Goal: Information Seeking & Learning: Learn about a topic

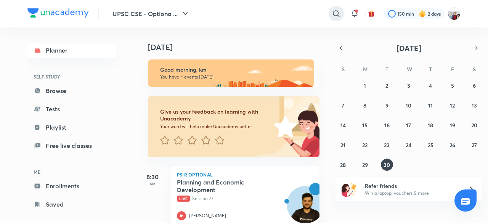
click at [335, 13] on icon at bounding box center [336, 13] width 9 height 9
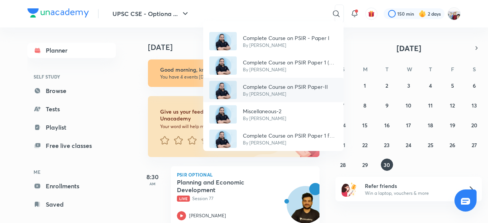
click at [297, 86] on p "Complete Course on PSIR Paper-II" at bounding box center [285, 87] width 85 height 8
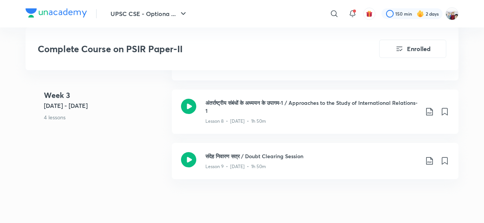
scroll to position [717, 0]
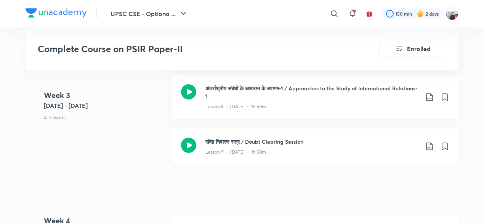
click at [275, 138] on h3 "संदेह निवारण सत्र / Doubt Clearing Session" at bounding box center [311, 142] width 213 height 8
